Goal: Information Seeking & Learning: Learn about a topic

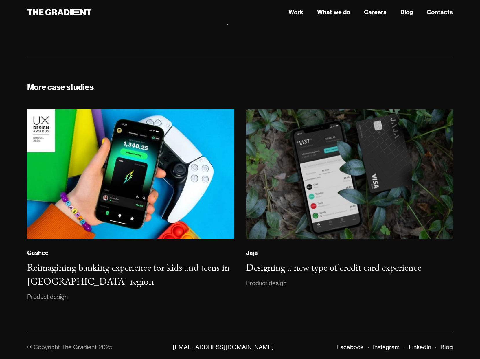
scroll to position [4017, 0]
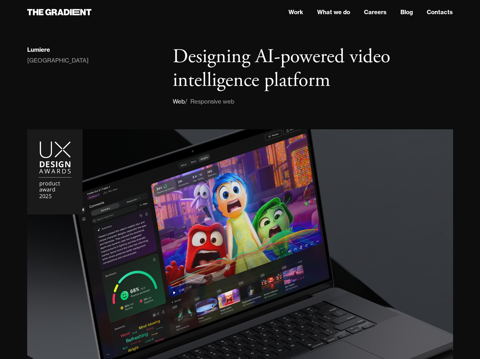
drag, startPoint x: 127, startPoint y: 12, endPoint x: 251, endPoint y: 23, distance: 124.3
click at [251, 23] on header "Work What we do Careers Blog Contacts" at bounding box center [240, 12] width 480 height 24
click at [250, 29] on div "Lumiere USA Designing AI-powered video intelligence platform Web / Responsive w…" at bounding box center [240, 302] width 426 height 547
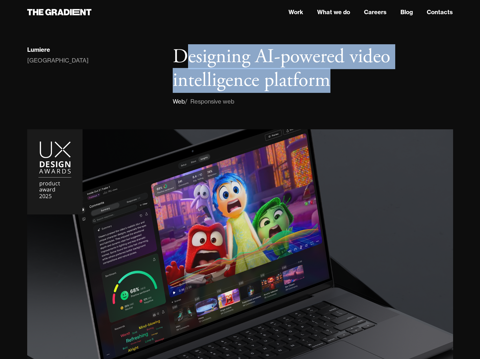
drag, startPoint x: 188, startPoint y: 44, endPoint x: 345, endPoint y: 80, distance: 161.1
click at [345, 80] on div "Lumiere USA Designing AI-powered video intelligence platform Web / Responsive w…" at bounding box center [240, 302] width 426 height 547
click at [345, 80] on h1 "Designing AI-powered video intelligence platform" at bounding box center [313, 68] width 280 height 47
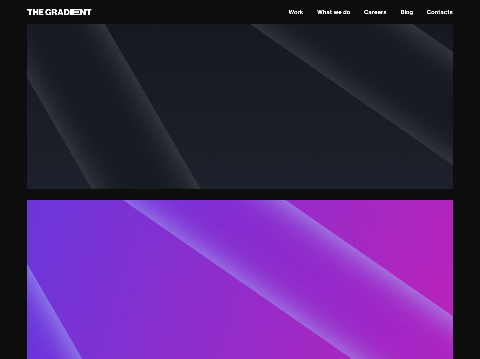
scroll to position [1823, 0]
